Goal: Task Accomplishment & Management: Use online tool/utility

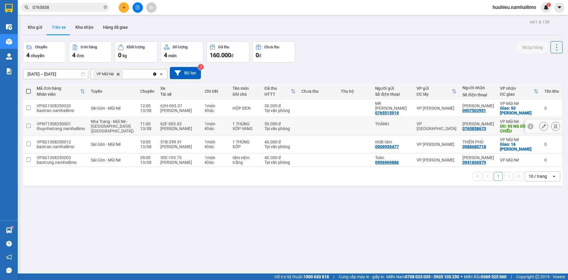
click at [552, 124] on div at bounding box center [556, 126] width 9 height 9
click at [554, 126] on button at bounding box center [556, 126] width 8 height 10
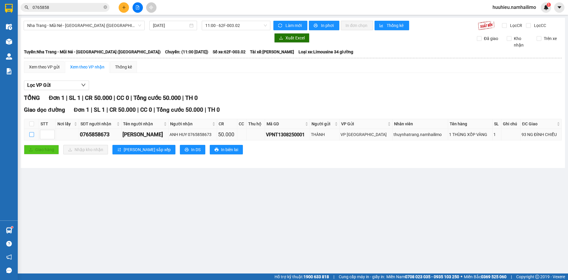
click at [32, 134] on input "checkbox" at bounding box center [31, 134] width 5 height 5
checkbox input "true"
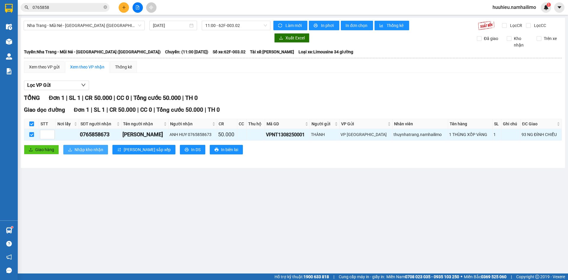
click at [81, 149] on span "Nhập kho nhận" at bounding box center [89, 149] width 29 height 7
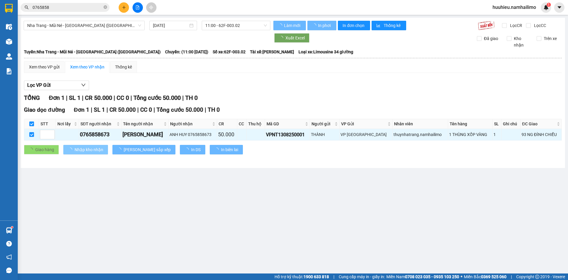
checkbox input "false"
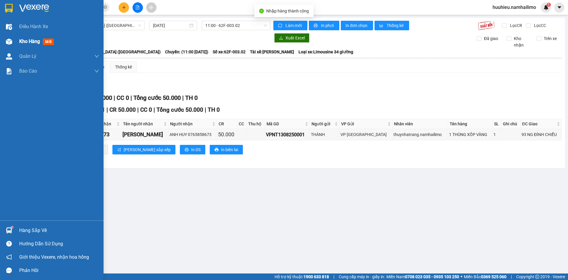
click at [32, 40] on span "Kho hàng" at bounding box center [29, 41] width 21 height 6
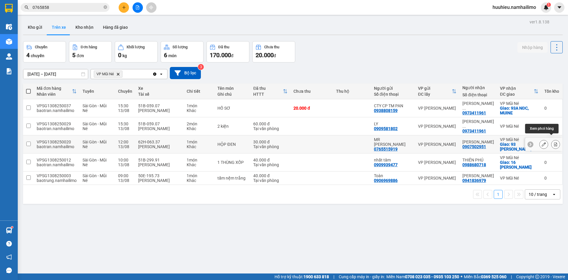
click at [554, 142] on icon at bounding box center [556, 144] width 4 height 4
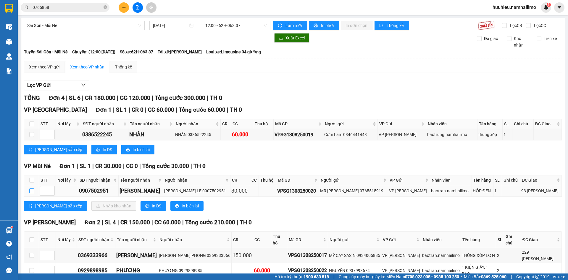
click at [30, 192] on input "checkbox" at bounding box center [31, 190] width 5 height 5
checkbox input "true"
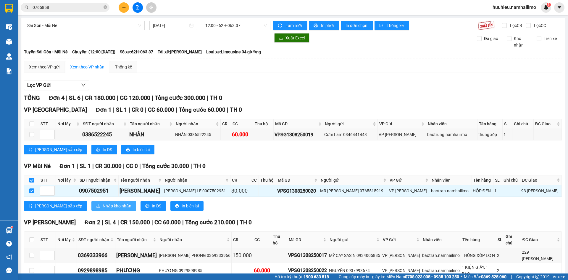
click at [103, 207] on span "Nhập kho nhận" at bounding box center [117, 206] width 29 height 7
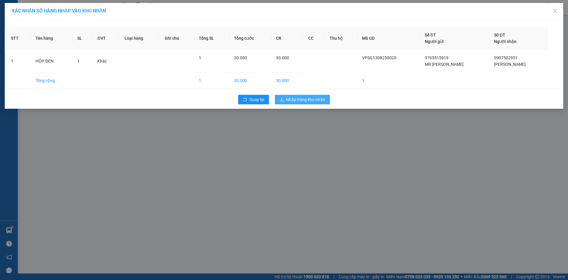
click at [303, 100] on span "Nhập hàng kho nhận" at bounding box center [305, 99] width 39 height 7
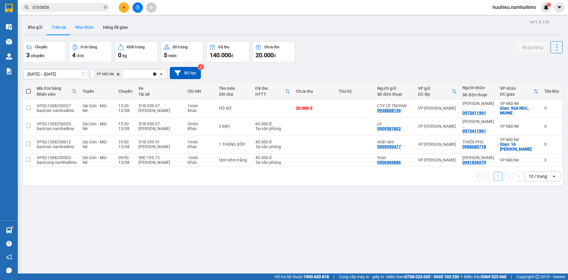
click at [85, 28] on button "Kho nhận" at bounding box center [85, 27] width 28 height 14
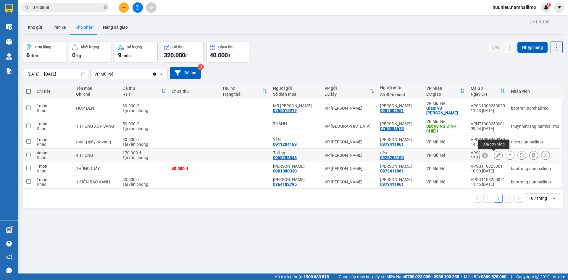
click at [497, 156] on icon at bounding box center [499, 155] width 4 height 4
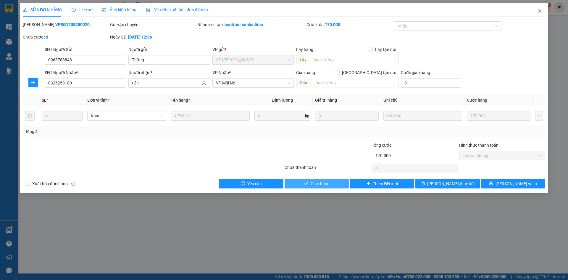
click at [327, 183] on span "Giao hàng" at bounding box center [320, 183] width 19 height 7
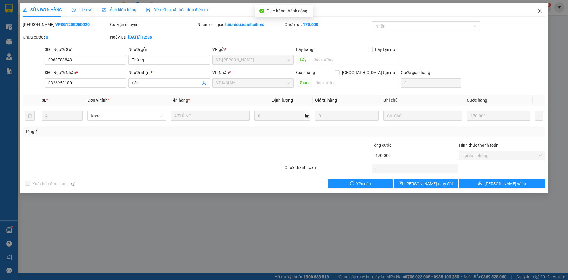
click at [539, 13] on icon "close" at bounding box center [540, 11] width 5 height 5
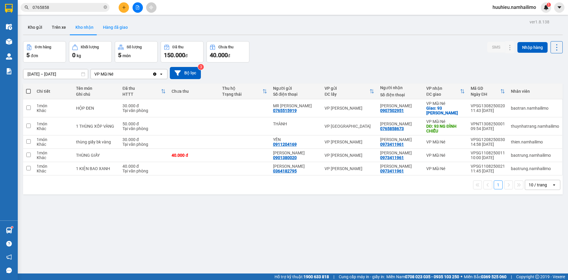
click at [121, 24] on button "Hàng đã giao" at bounding box center [115, 27] width 34 height 14
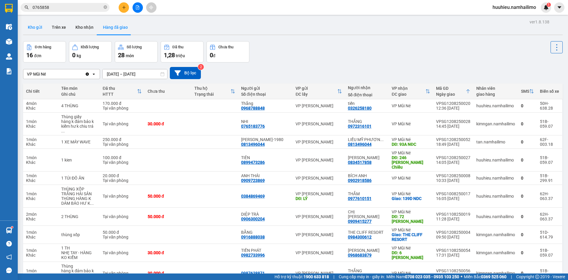
click at [36, 29] on button "Kho gửi" at bounding box center [35, 27] width 24 height 14
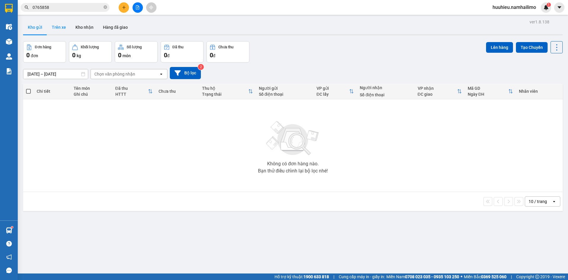
click at [65, 28] on button "Trên xe" at bounding box center [59, 27] width 24 height 14
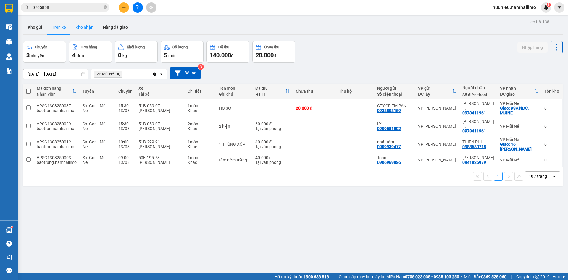
click at [81, 29] on button "Kho nhận" at bounding box center [85, 27] width 28 height 14
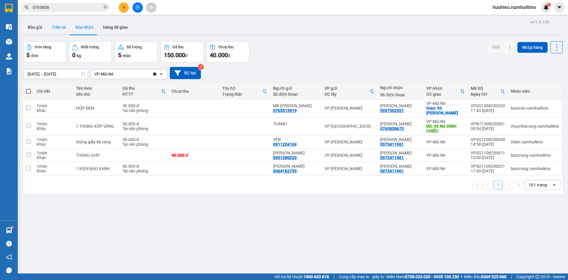
click at [55, 28] on button "Trên xe" at bounding box center [59, 27] width 24 height 14
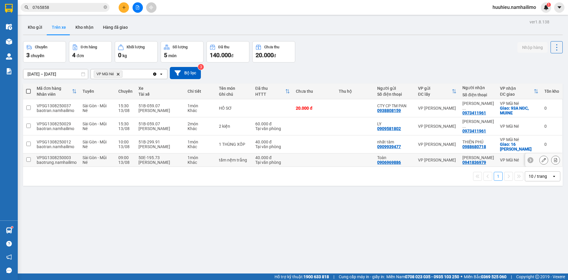
click at [486, 156] on div "Tuấn Anh 0941836979" at bounding box center [479, 159] width 32 height 9
checkbox input "true"
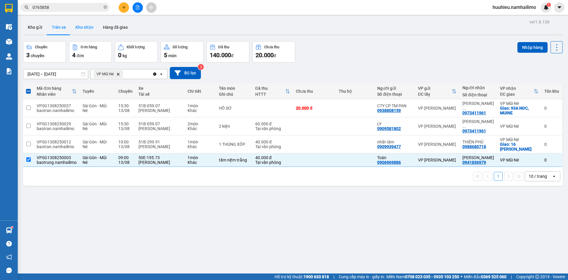
click at [85, 28] on button "Kho nhận" at bounding box center [85, 27] width 28 height 14
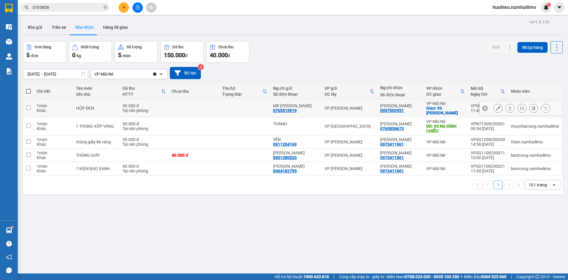
click at [497, 108] on icon at bounding box center [499, 108] width 4 height 4
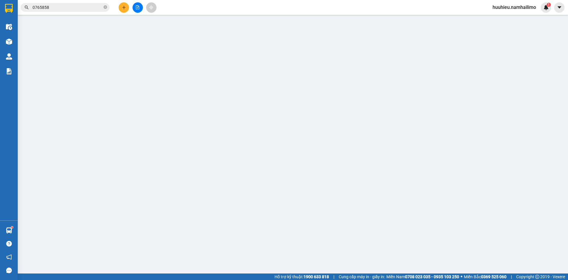
type input "0765515919"
type input "MR [PERSON_NAME]"
type input "0907502951"
type input "[PERSON_NAME]"
checkbox input "true"
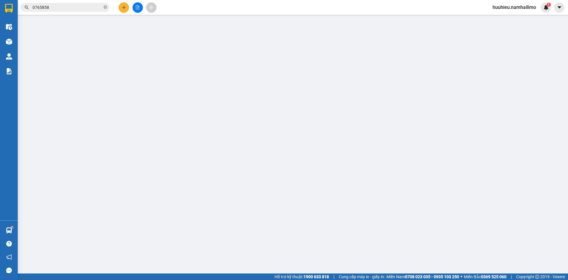
type input "93 [PERSON_NAME]"
type input "30.000"
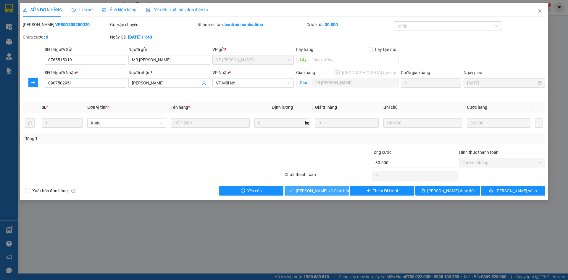
click at [318, 192] on span "[PERSON_NAME] và Giao hàng" at bounding box center [324, 190] width 57 height 7
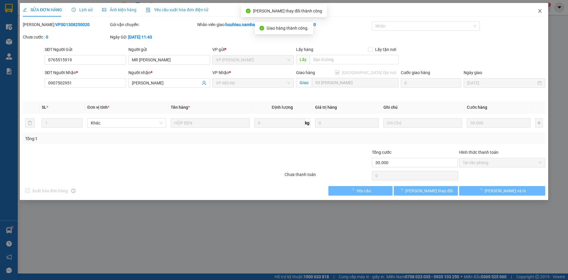
click at [541, 12] on icon "close" at bounding box center [540, 11] width 5 height 5
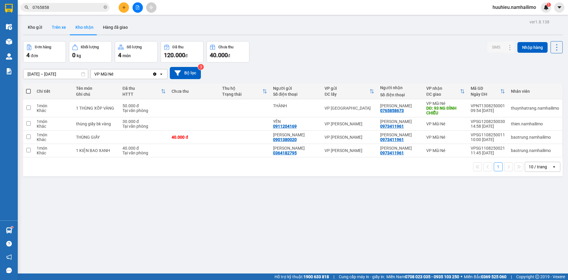
click at [55, 29] on button "Trên xe" at bounding box center [59, 27] width 24 height 14
